Goal: Find specific page/section: Find specific page/section

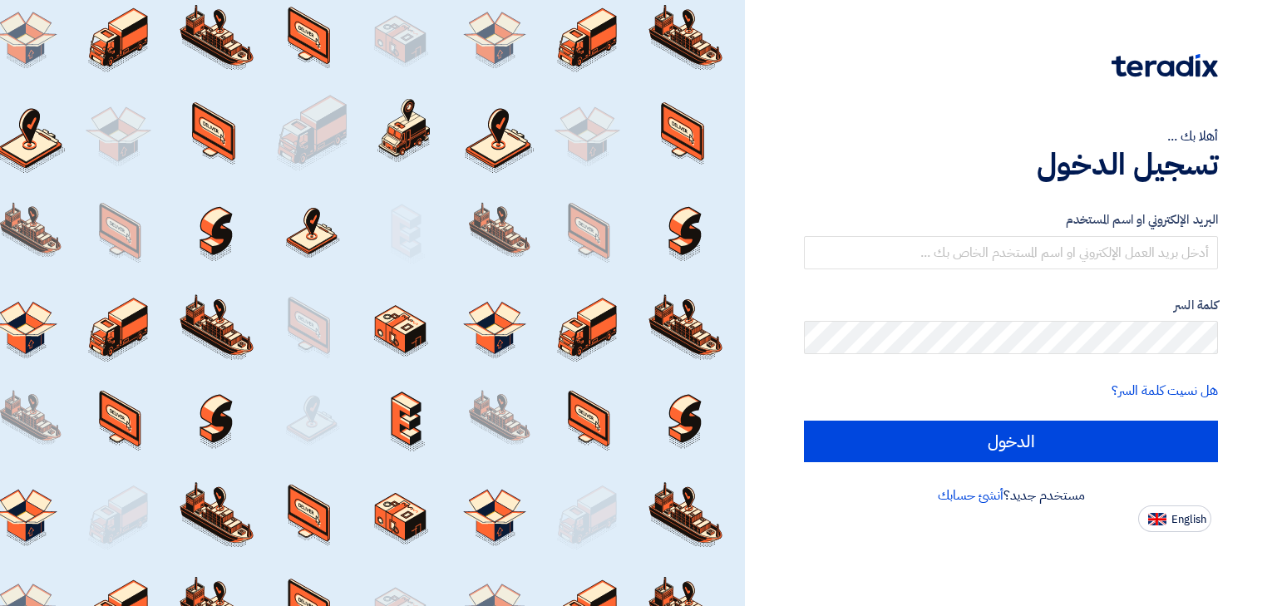
type input "[PERSON_NAME][EMAIL_ADDRESS][DOMAIN_NAME]"
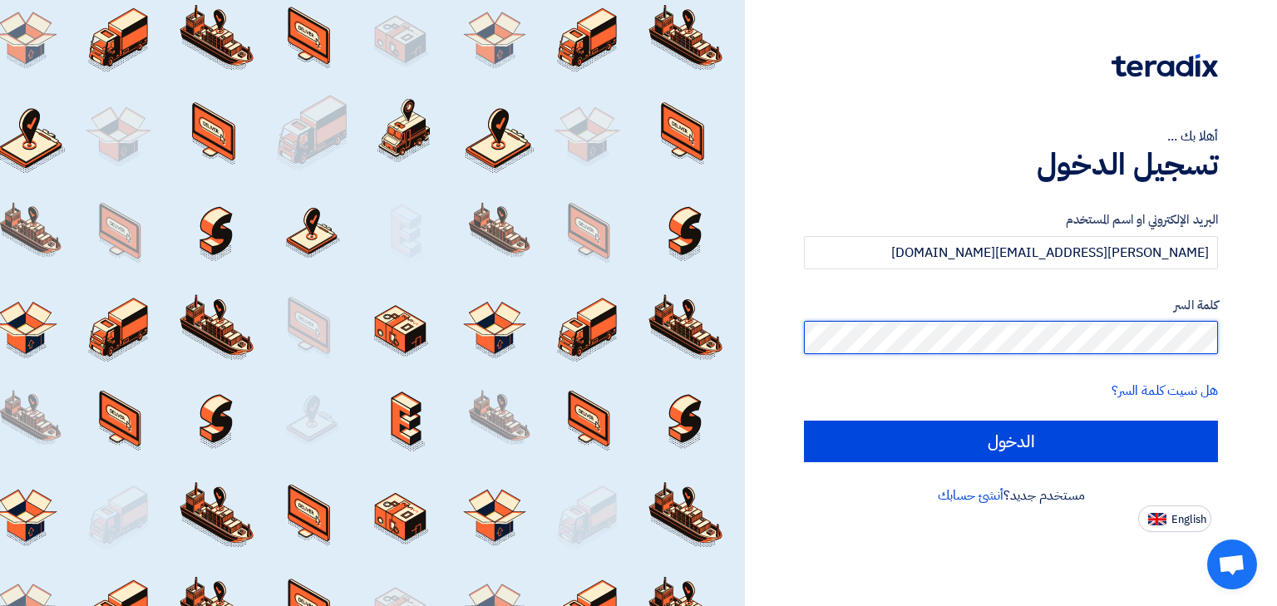
click at [804, 421] on input "الدخول" at bounding box center [1011, 442] width 414 height 42
type input "Sign in"
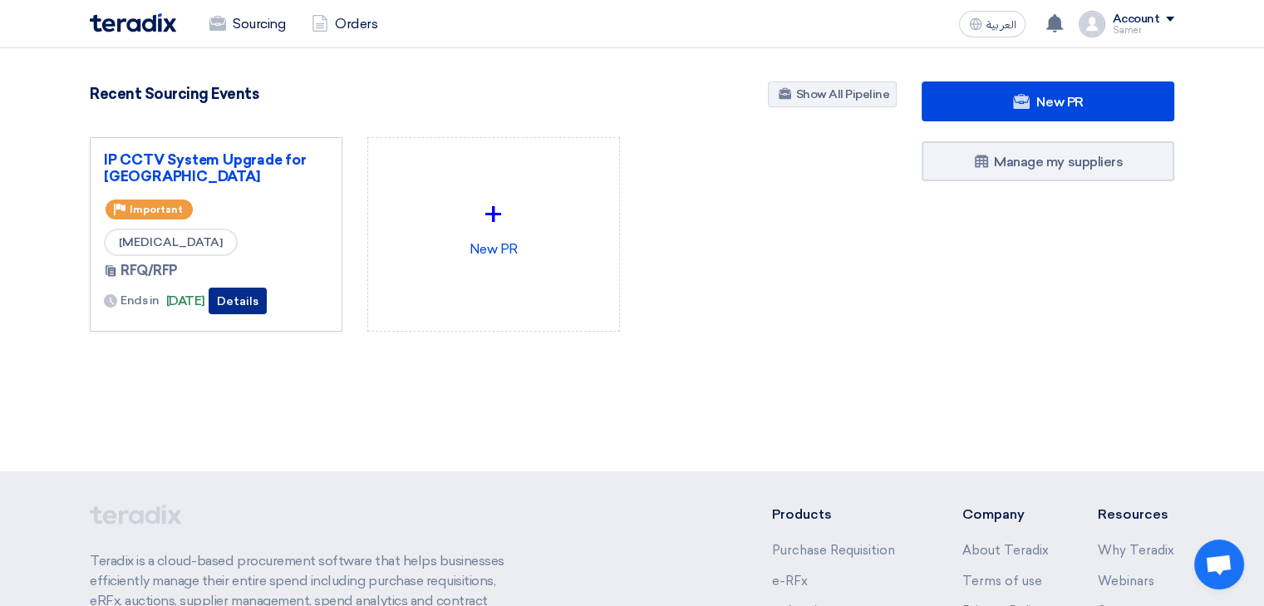
click at [267, 302] on button "Details" at bounding box center [238, 301] width 58 height 27
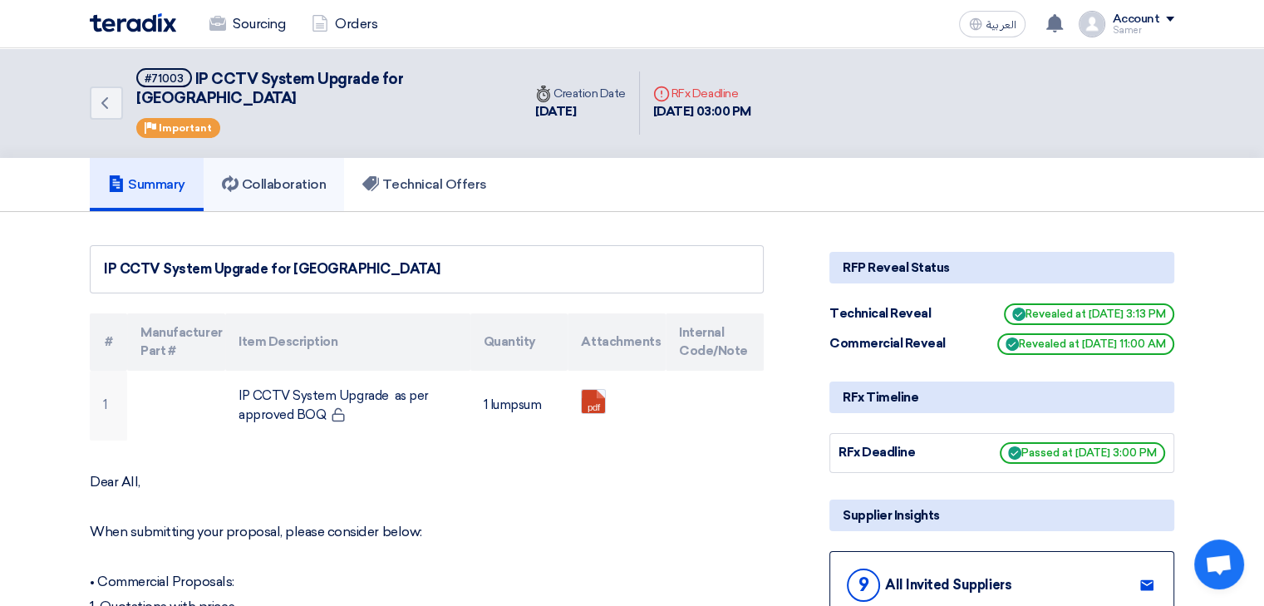
click at [275, 176] on h5 "Collaboration" at bounding box center [274, 184] width 105 height 17
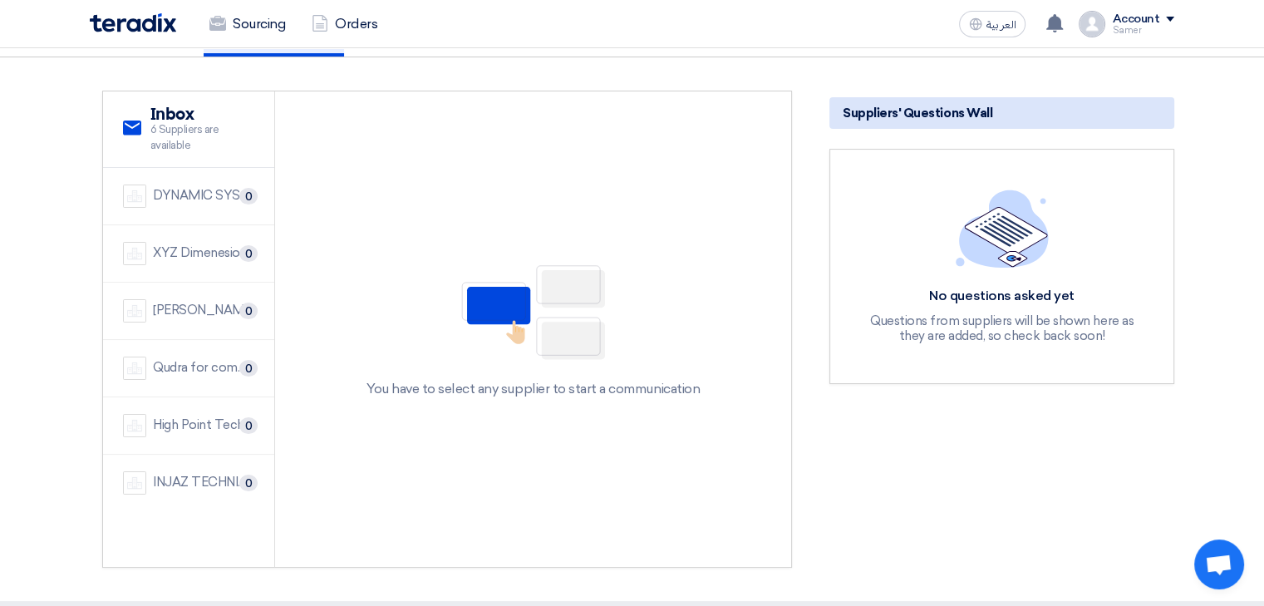
scroll to position [166, 0]
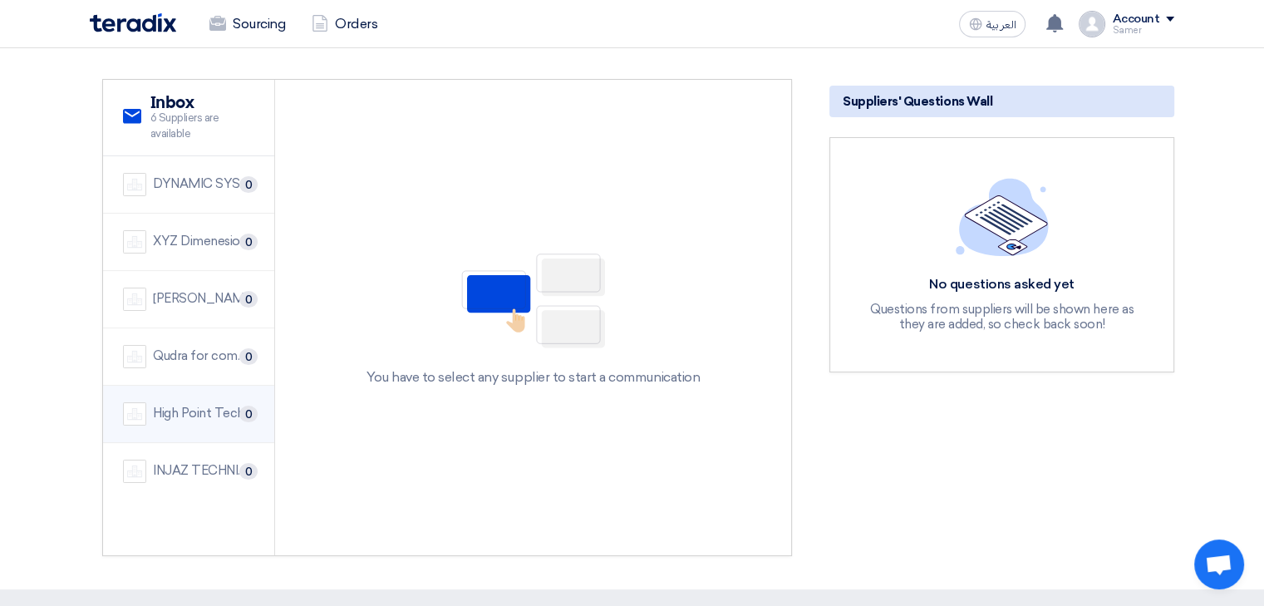
click at [191, 404] on div "High Point Technology Co." at bounding box center [203, 413] width 101 height 19
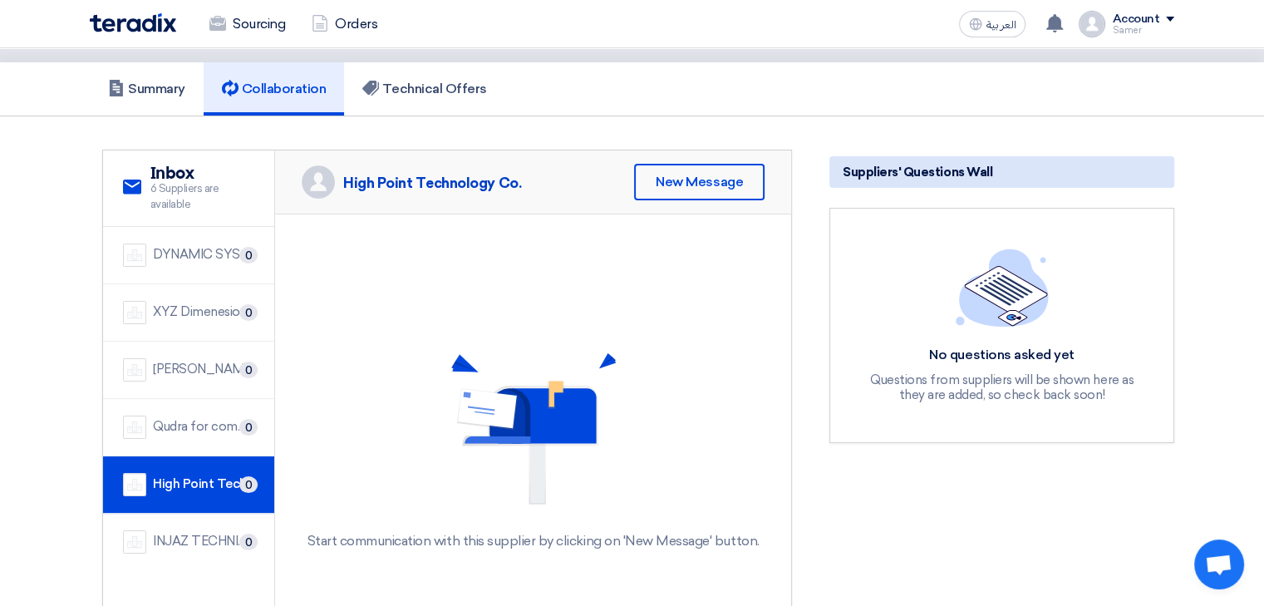
scroll to position [83, 0]
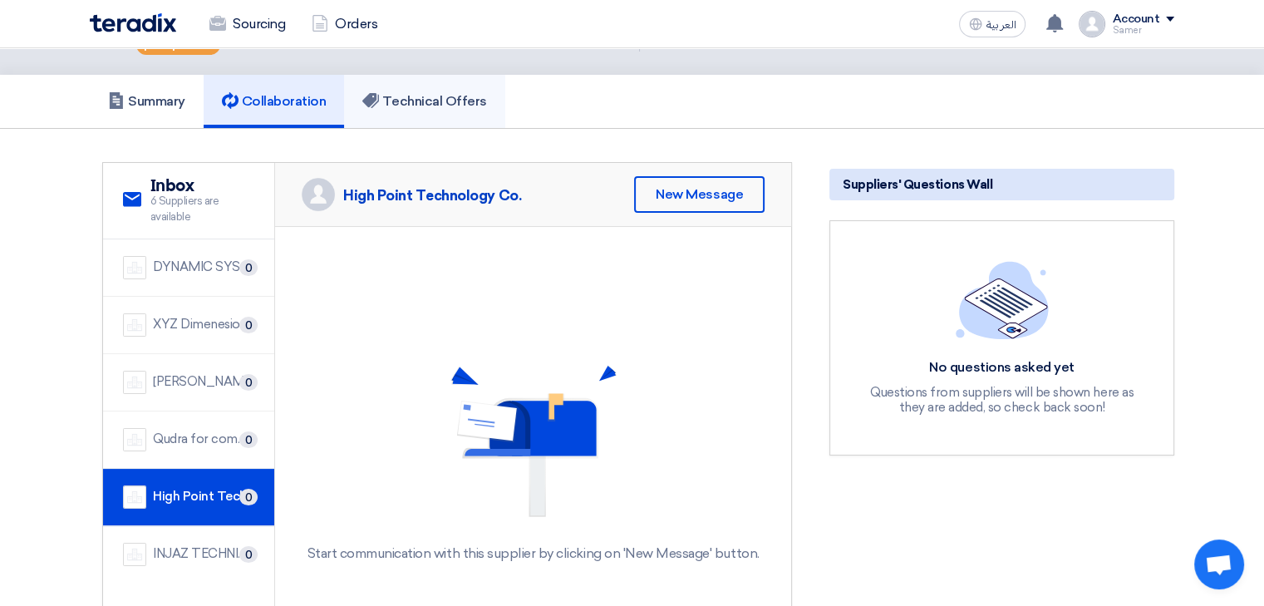
click at [425, 93] on h5 "Technical Offers" at bounding box center [424, 101] width 124 height 17
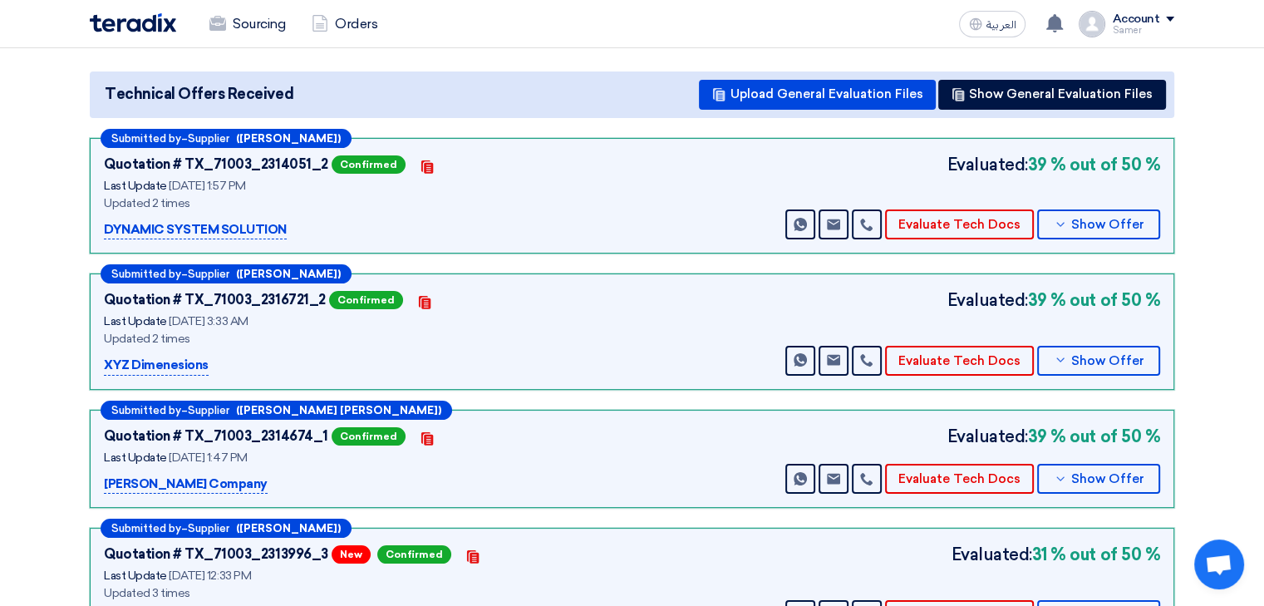
scroll to position [0, 0]
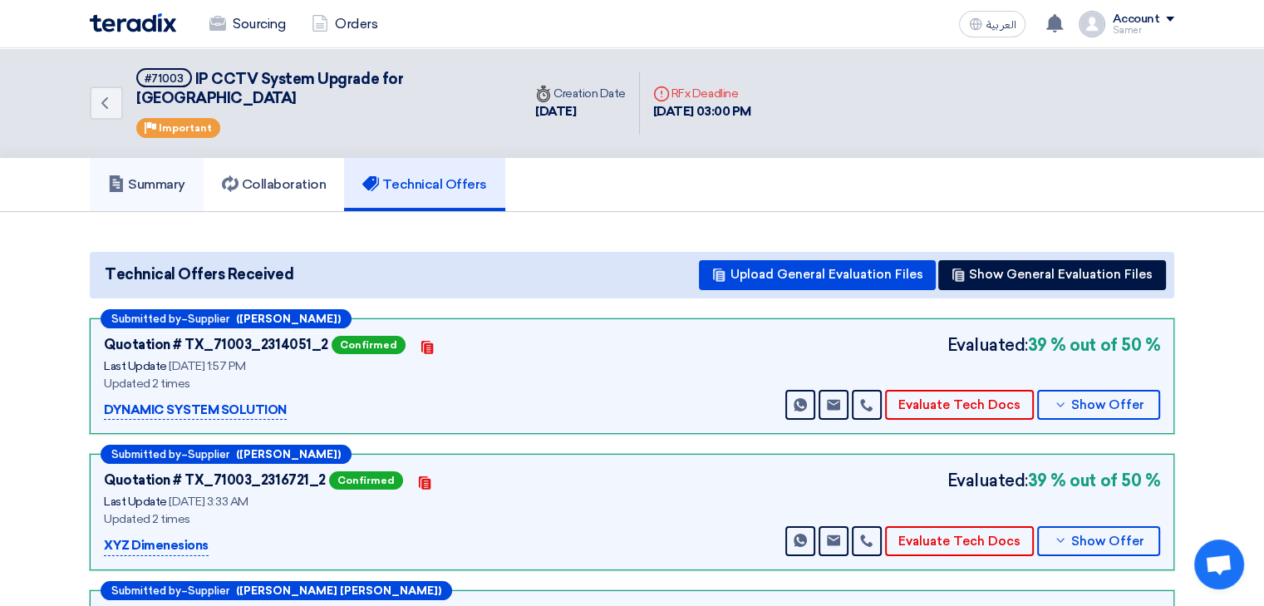
click at [194, 172] on link "Summary" at bounding box center [147, 184] width 114 height 53
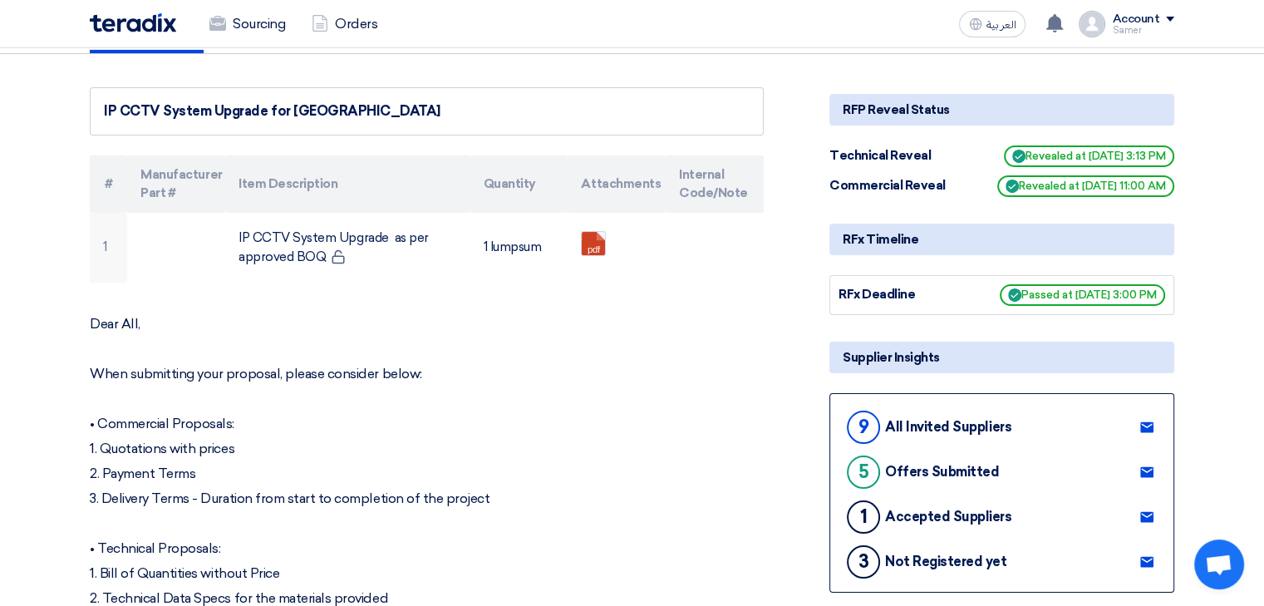
scroll to position [249, 0]
